Goal: Navigation & Orientation: Find specific page/section

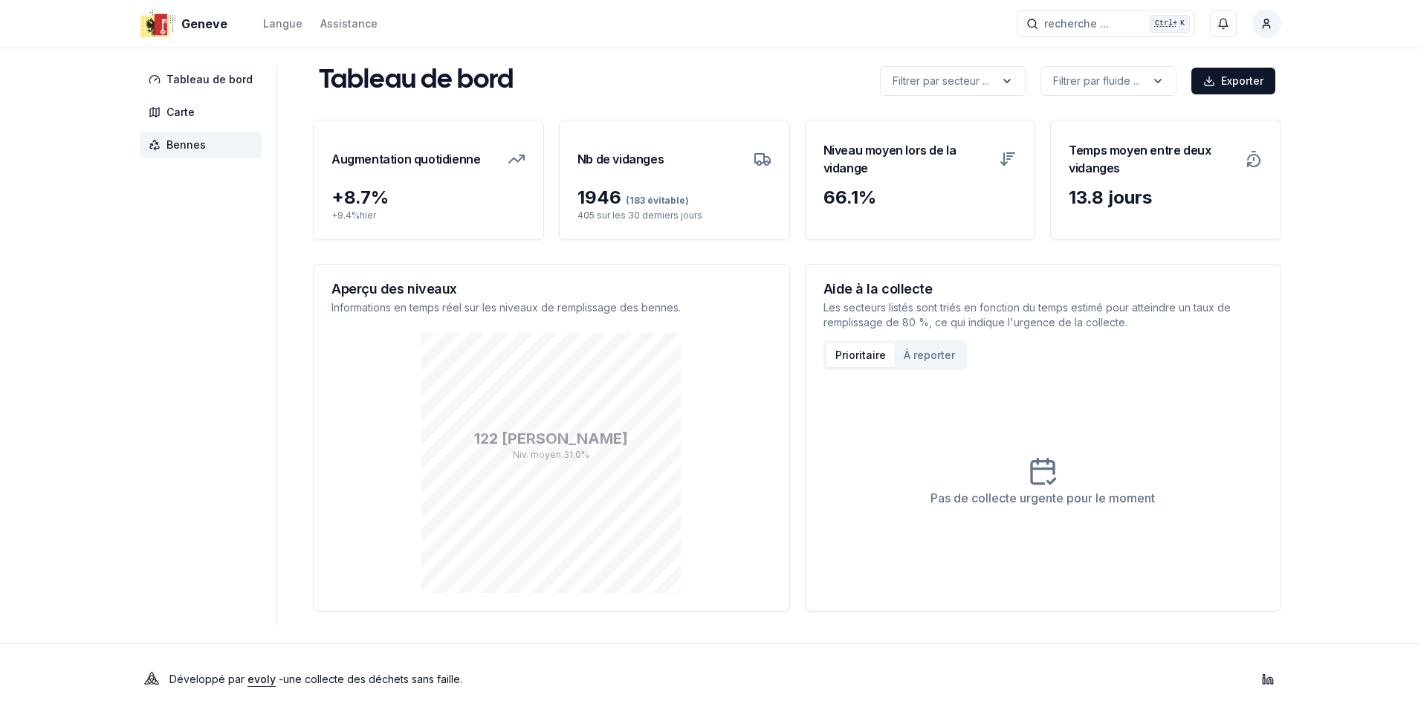
click at [191, 147] on span "Bennes" at bounding box center [185, 144] width 39 height 15
click at [186, 110] on span "Carte" at bounding box center [180, 112] width 28 height 15
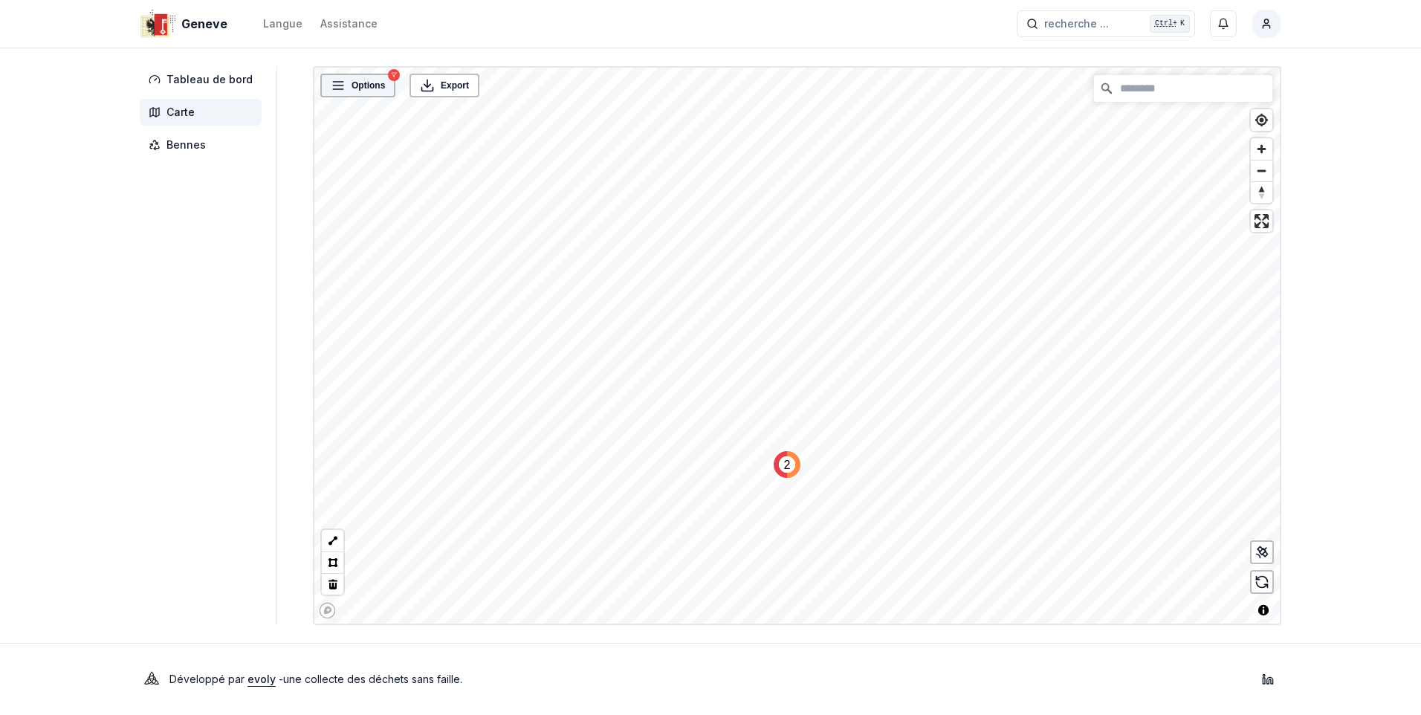
click at [355, 89] on span "Options" at bounding box center [368, 85] width 33 height 15
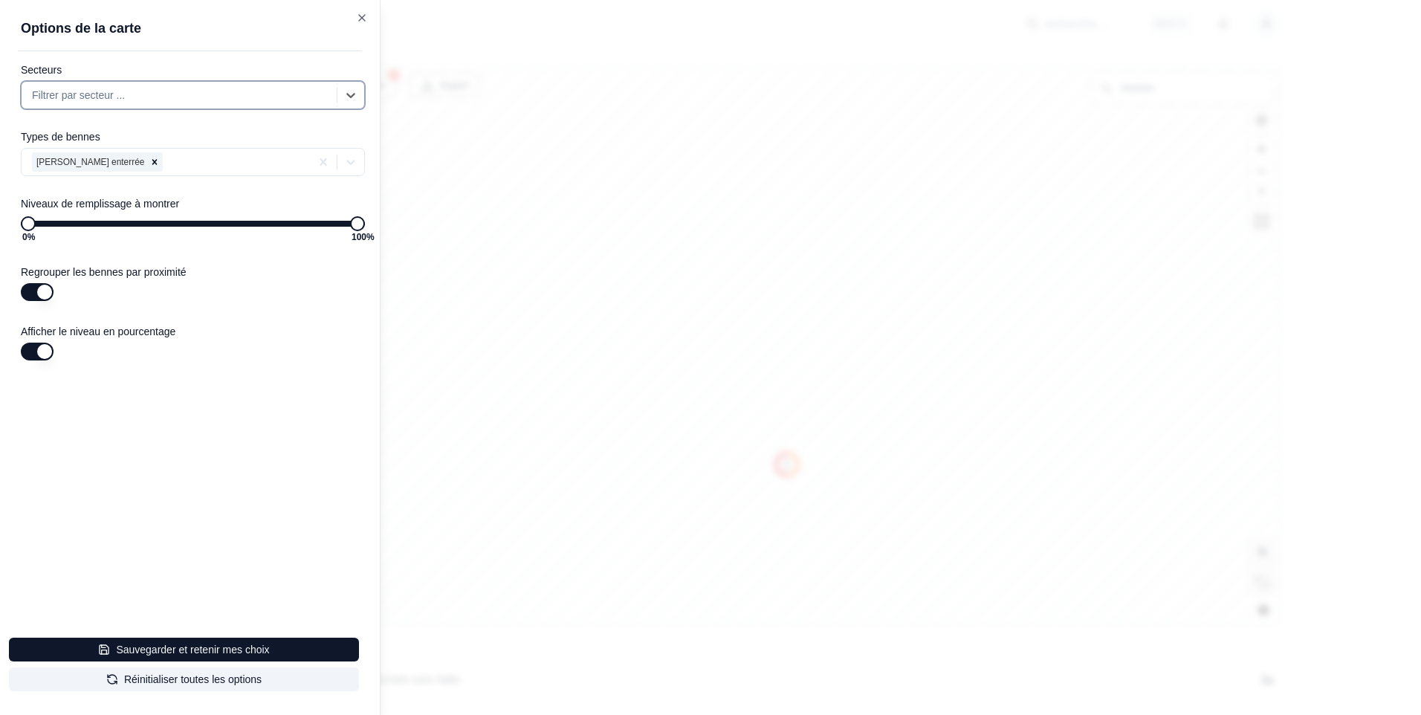
click at [476, 464] on div at bounding box center [710, 357] width 1421 height 715
